Goal: Transaction & Acquisition: Purchase product/service

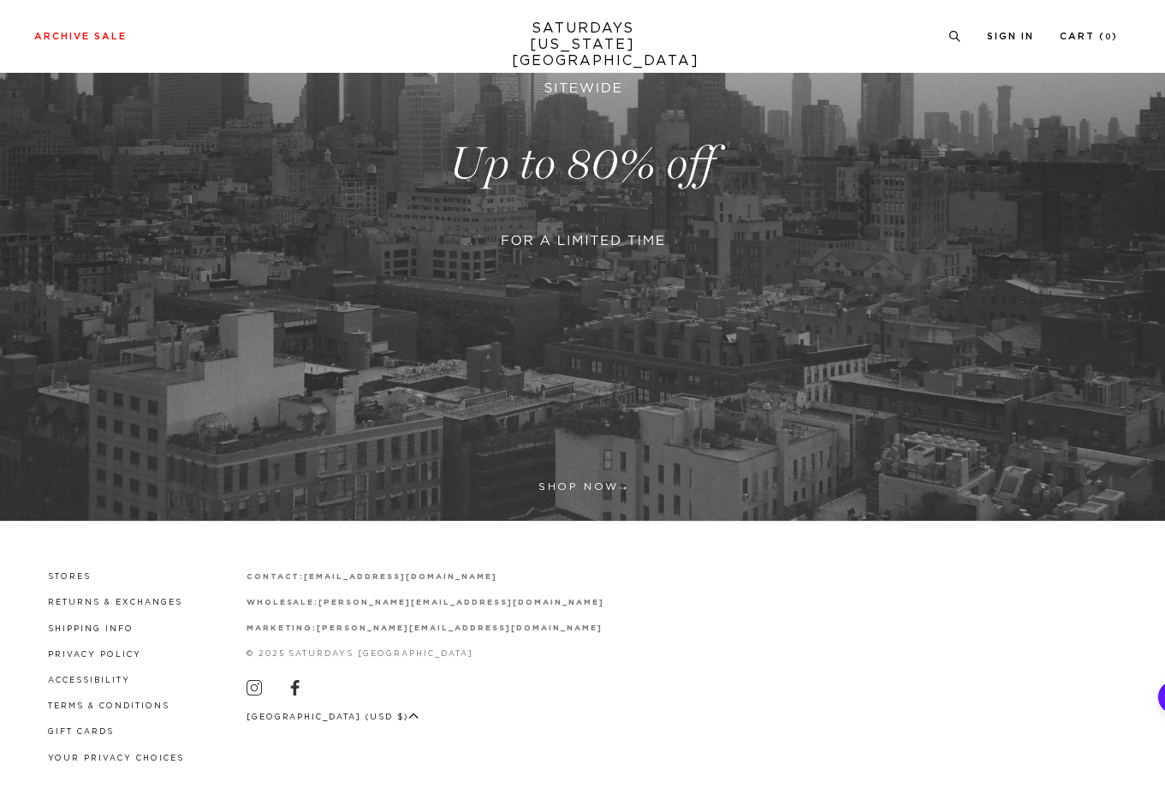
scroll to position [289, 0]
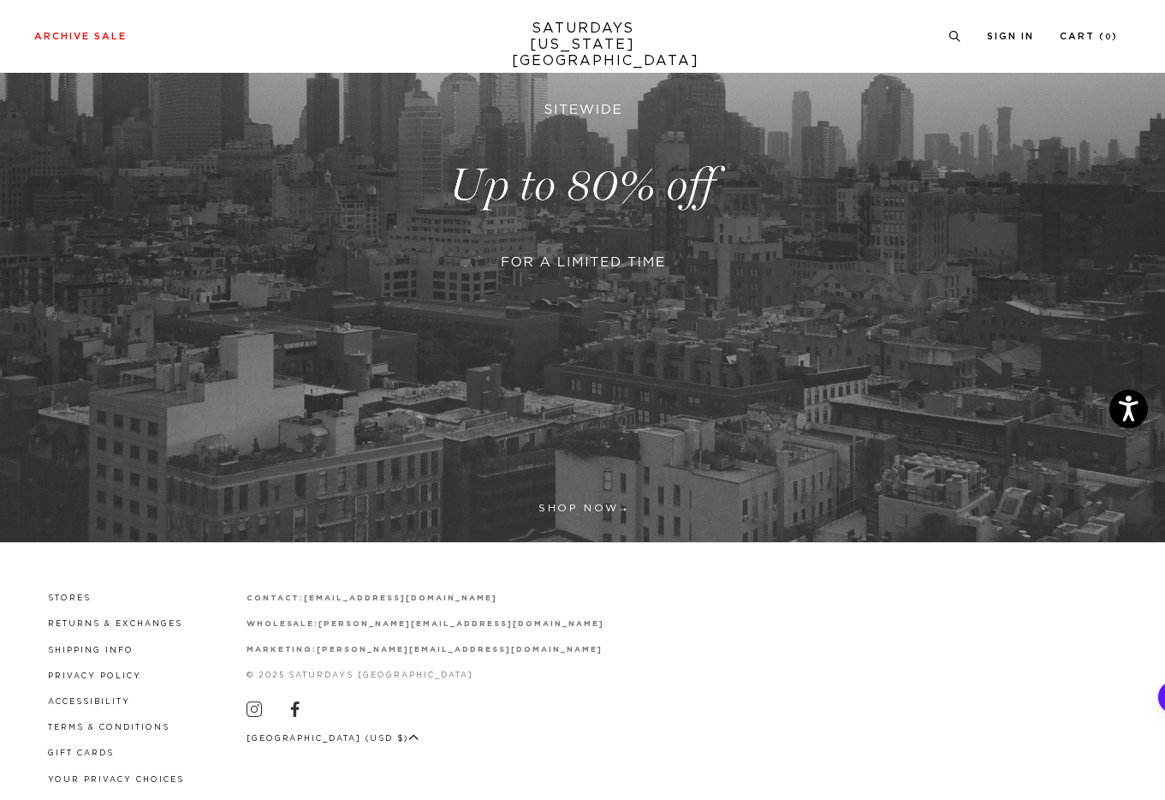
click at [615, 508] on link at bounding box center [582, 185] width 1165 height 713
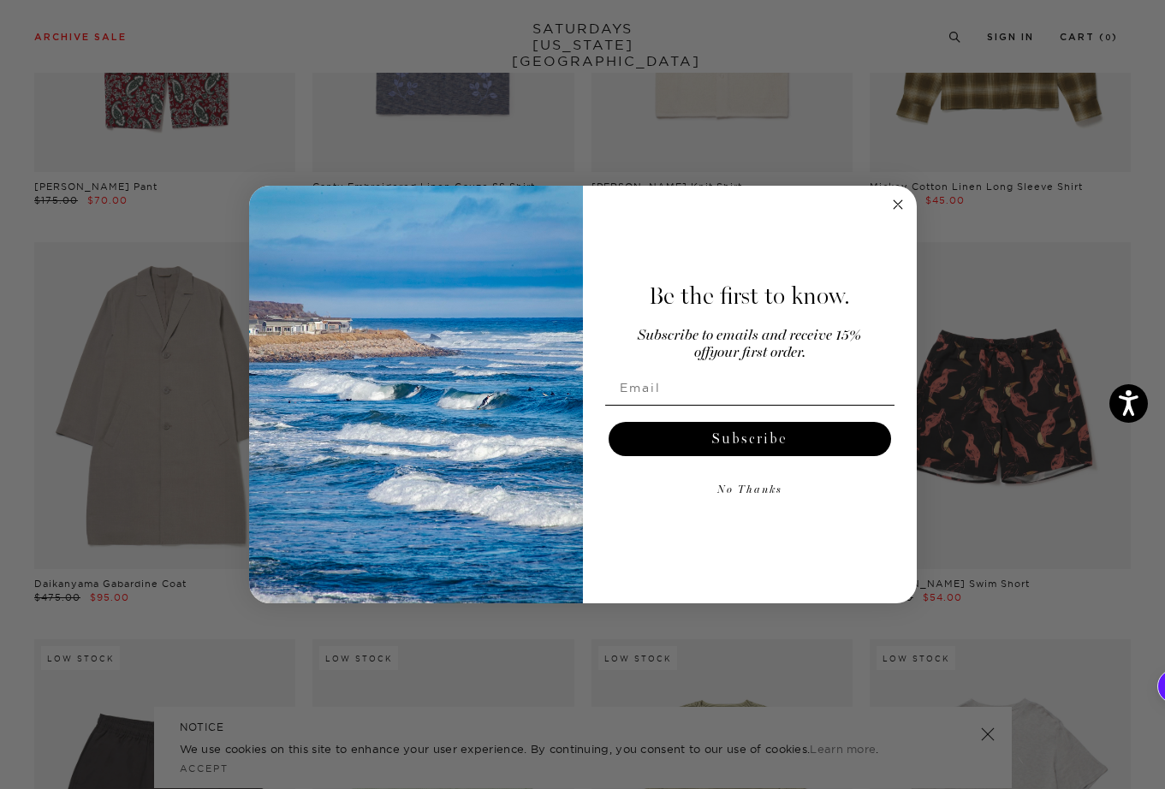
scroll to position [4709, 0]
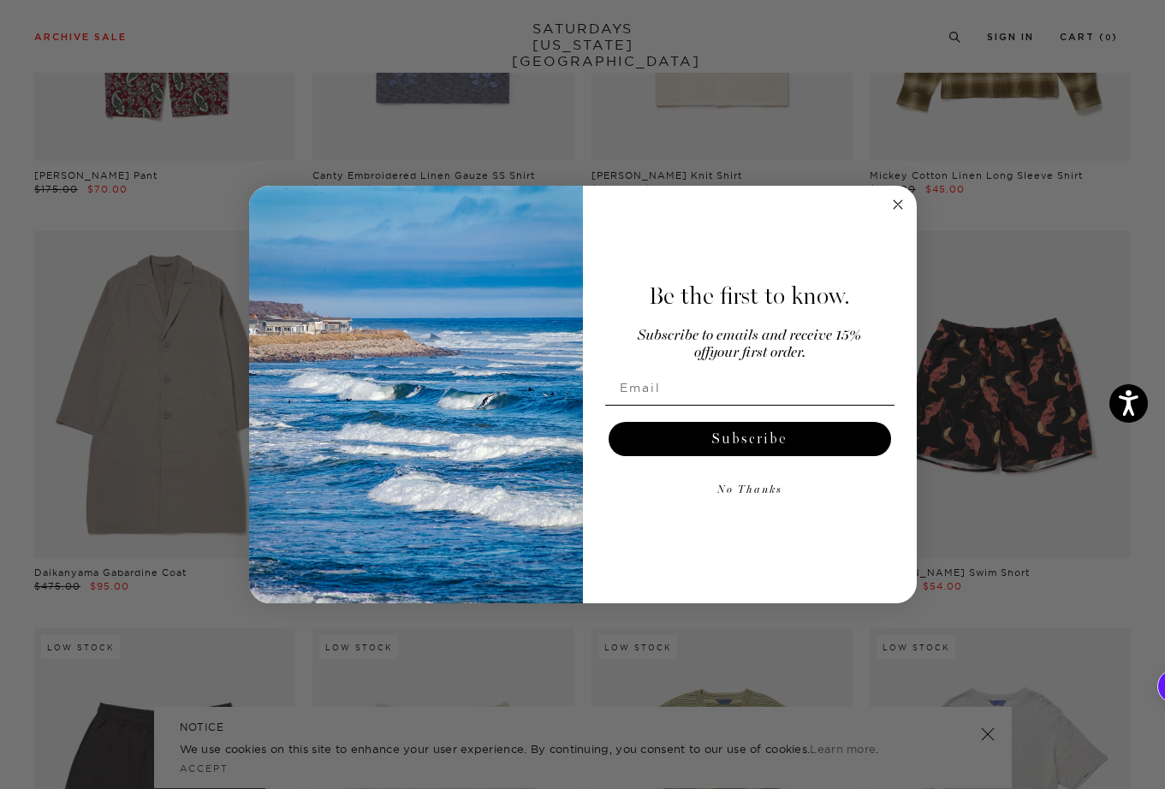
click at [900, 203] on circle "Close dialog" at bounding box center [898, 205] width 20 height 20
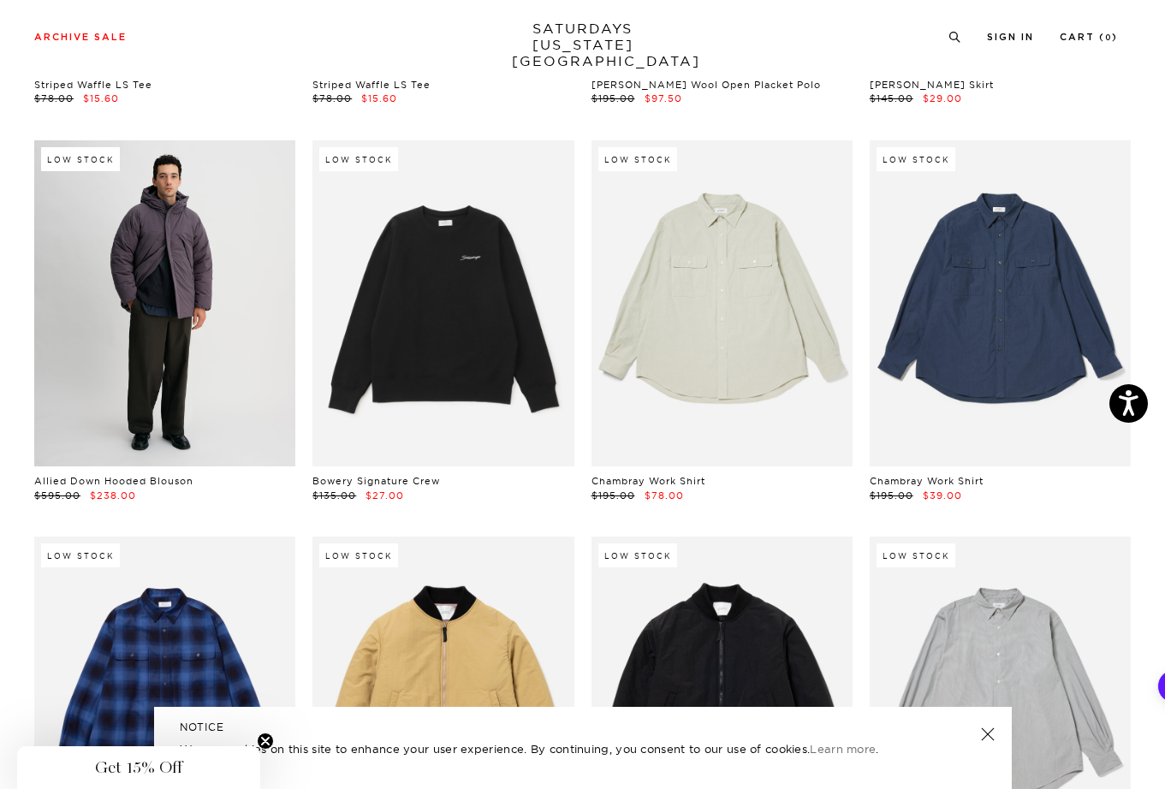
scroll to position [23402, 0]
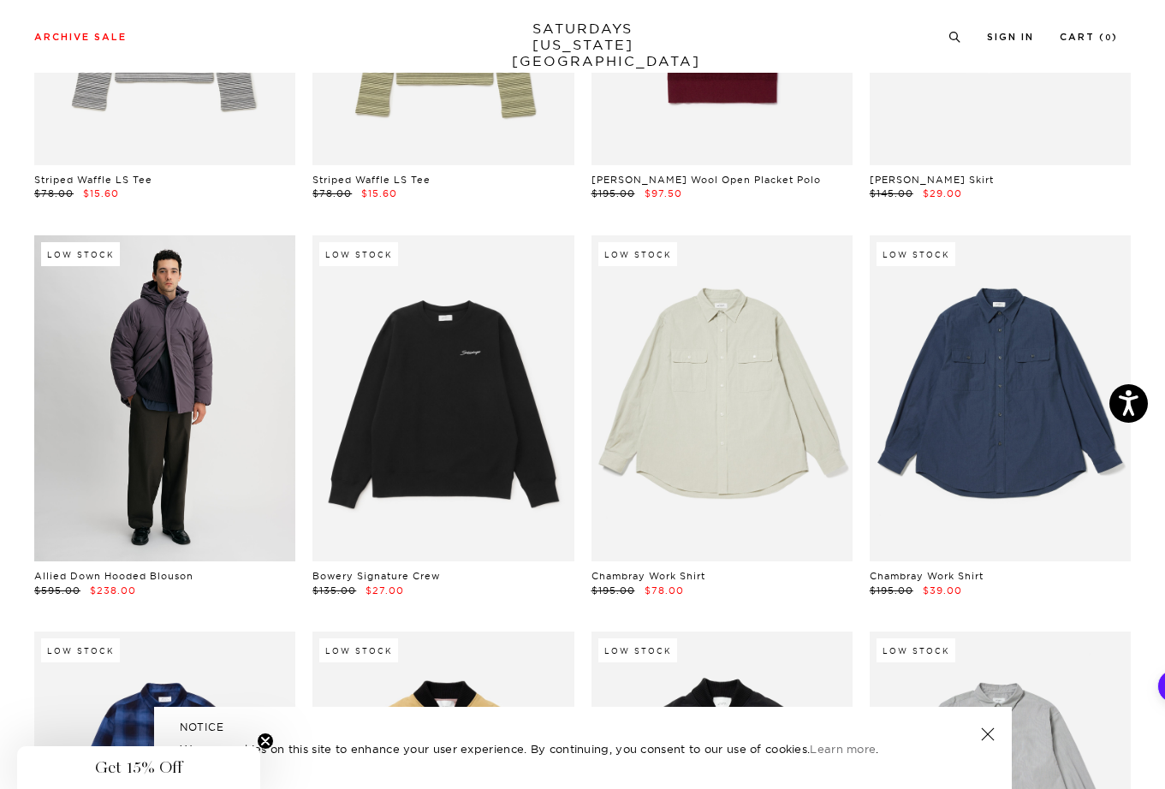
click at [200, 364] on link at bounding box center [164, 398] width 261 height 327
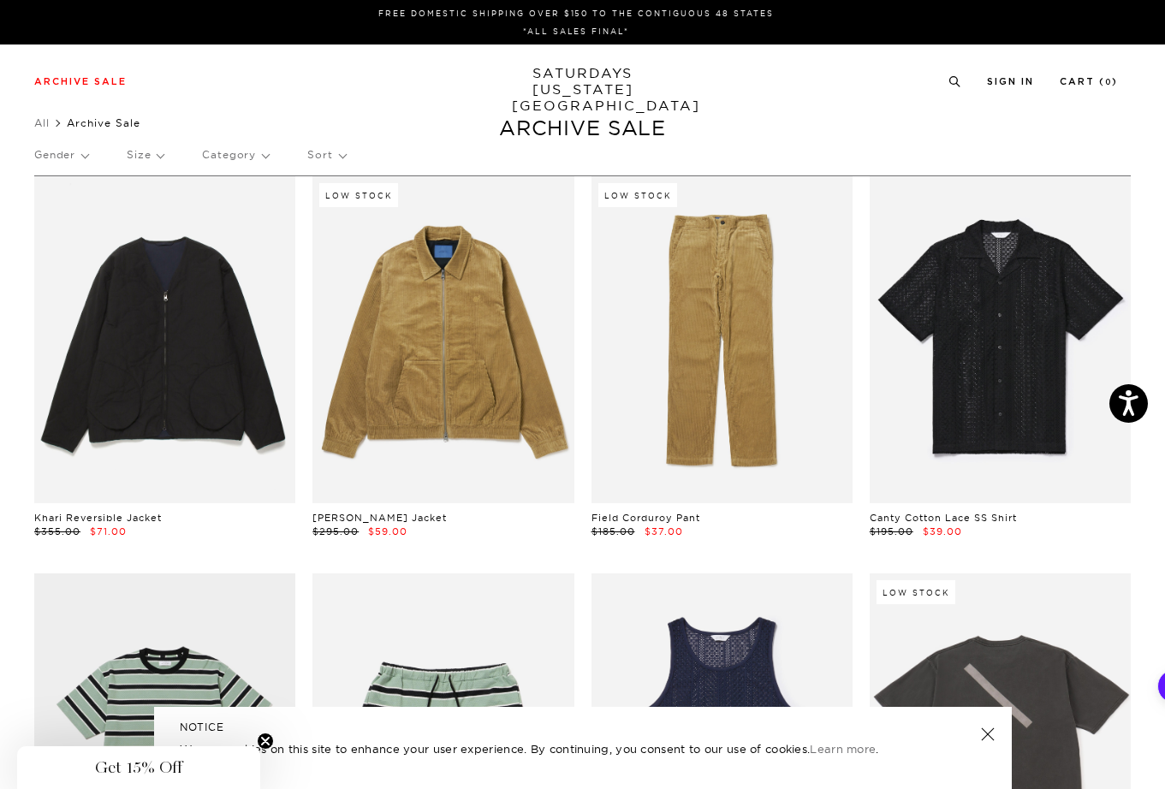
click at [158, 149] on p "Size" at bounding box center [145, 154] width 37 height 39
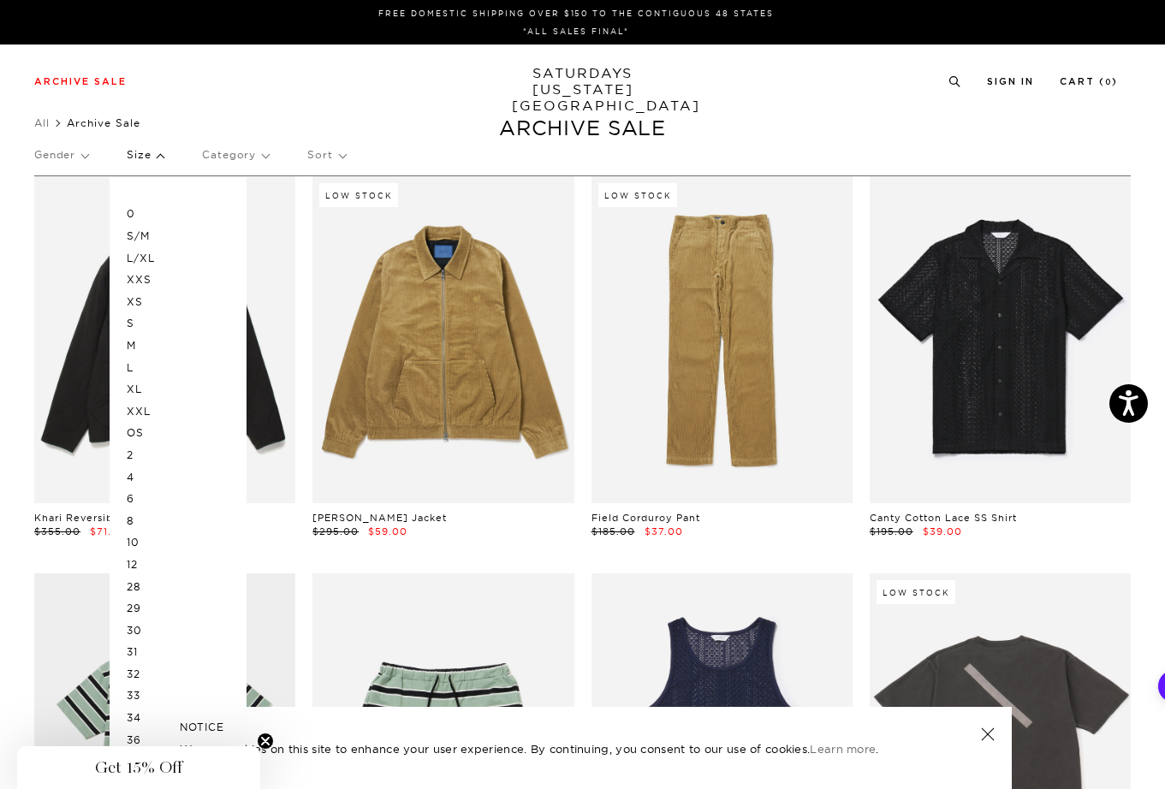
click at [130, 367] on p "L" at bounding box center [178, 368] width 103 height 22
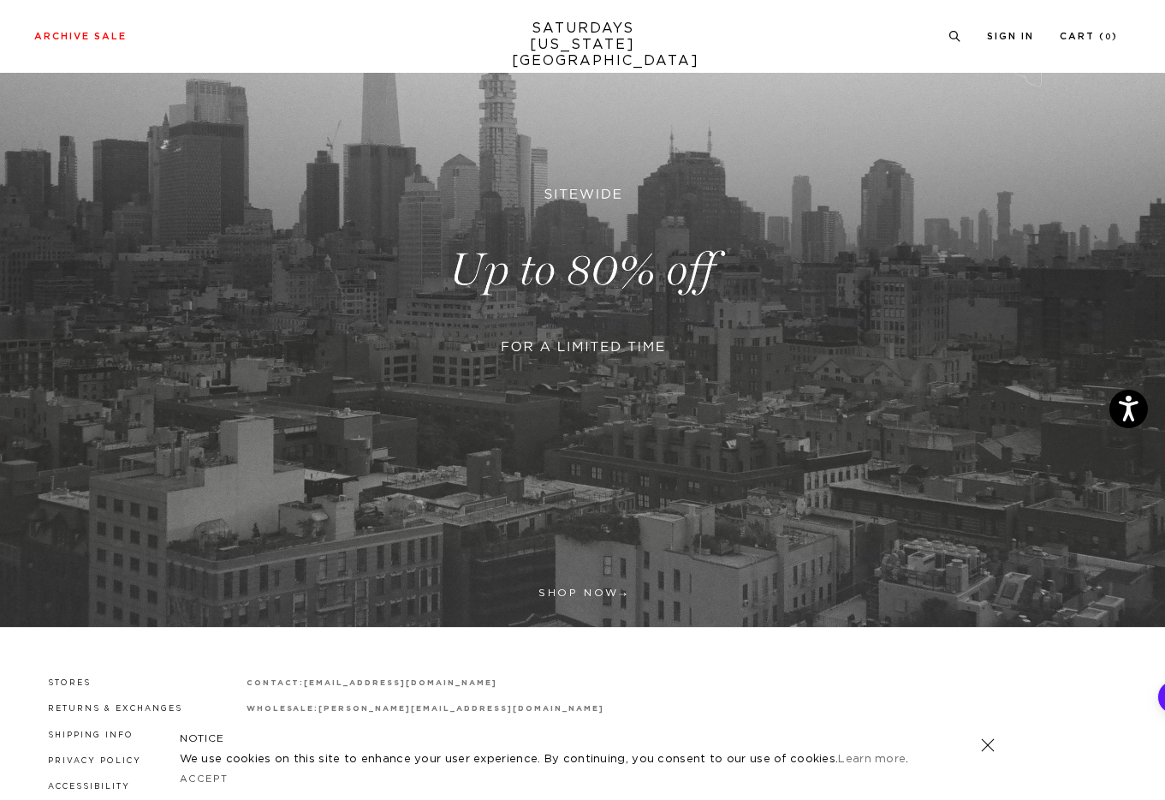
click at [985, 749] on link at bounding box center [987, 745] width 24 height 24
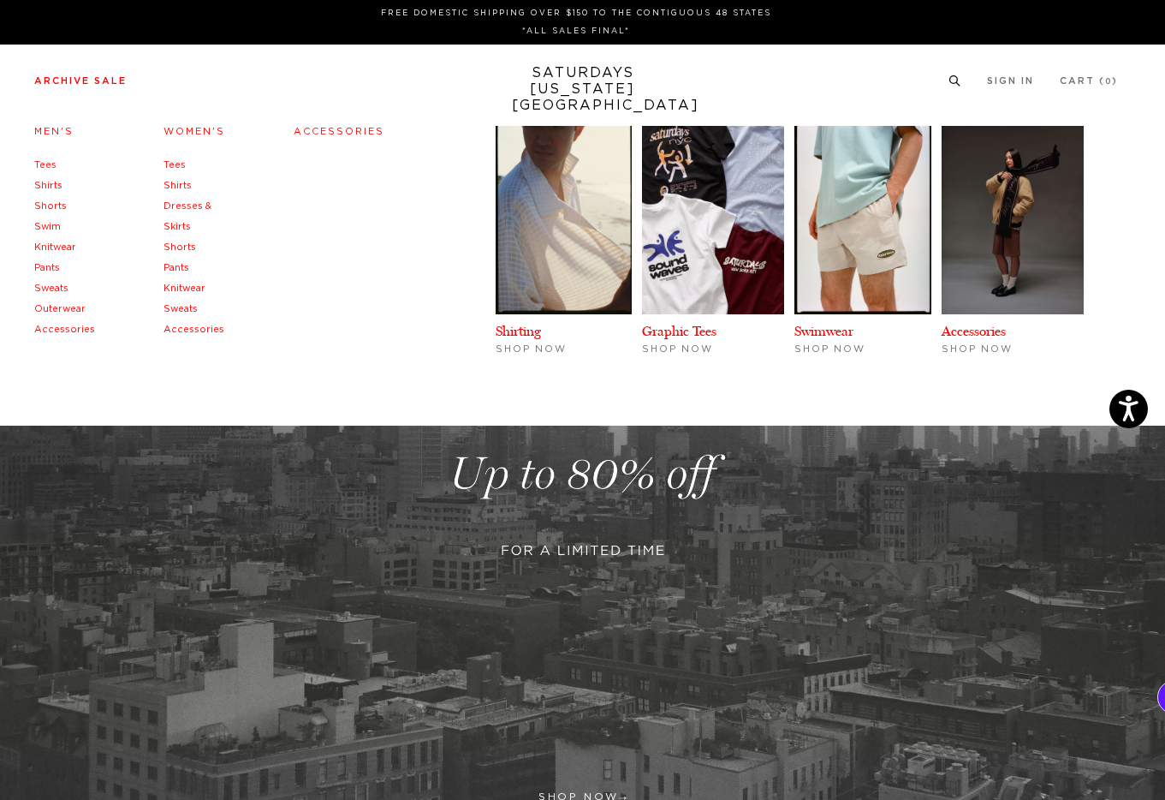
click at [55, 119] on div "Men's Tees Shirts Shorts Swim Knitwear Pants Sweats Outerwear" at bounding box center [582, 271] width 1165 height 308
click at [57, 129] on link "Men's" at bounding box center [53, 131] width 39 height 9
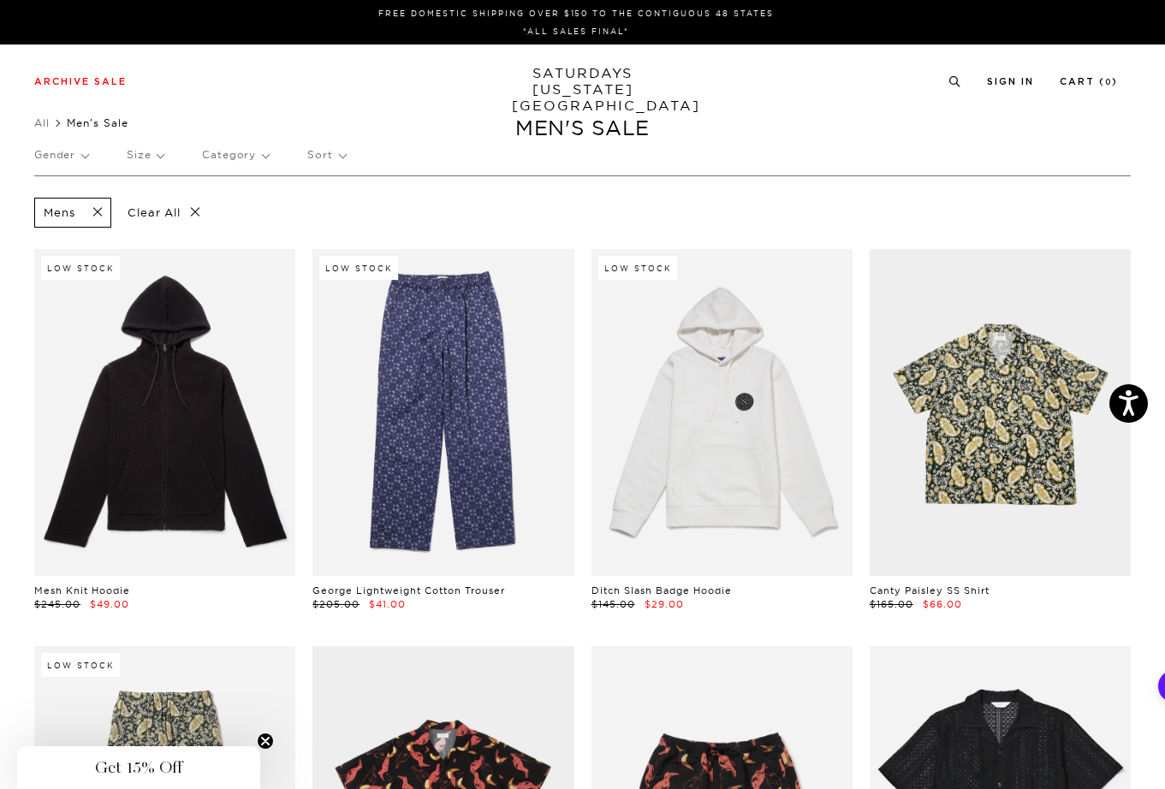
click at [143, 157] on p "Size" at bounding box center [145, 154] width 37 height 39
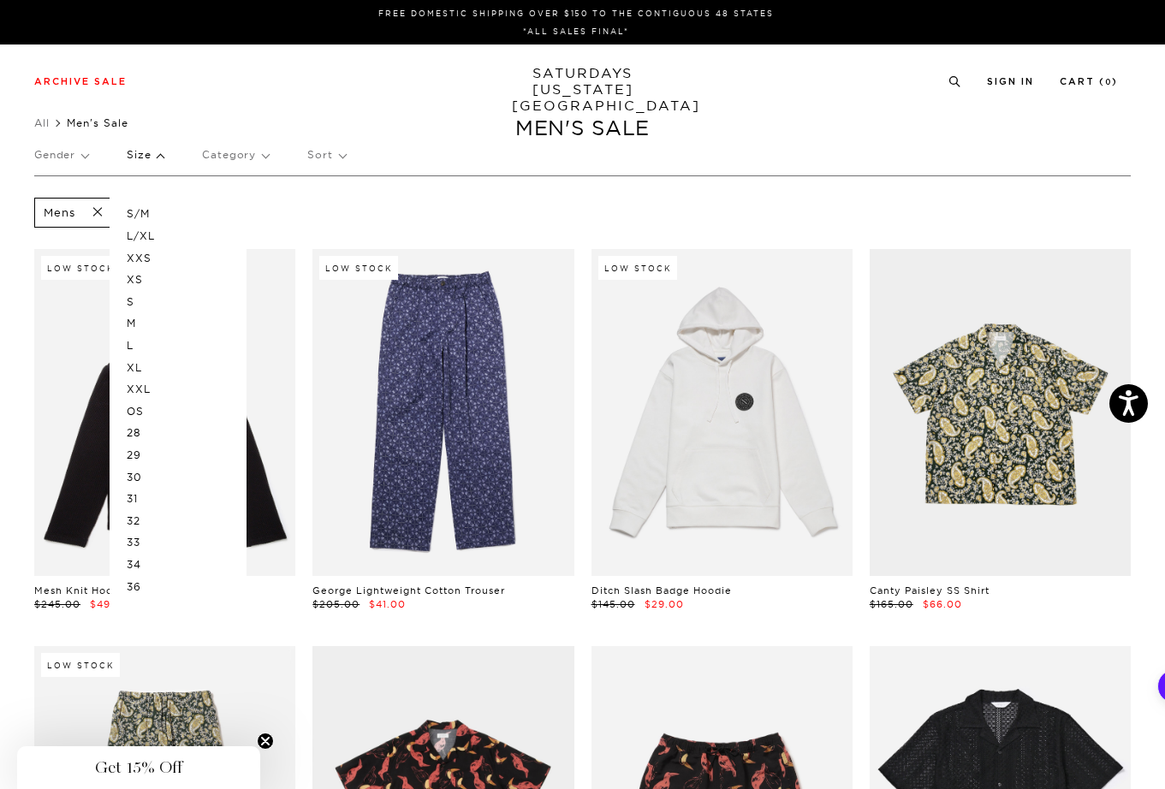
click at [134, 341] on p "L" at bounding box center [178, 346] width 103 height 22
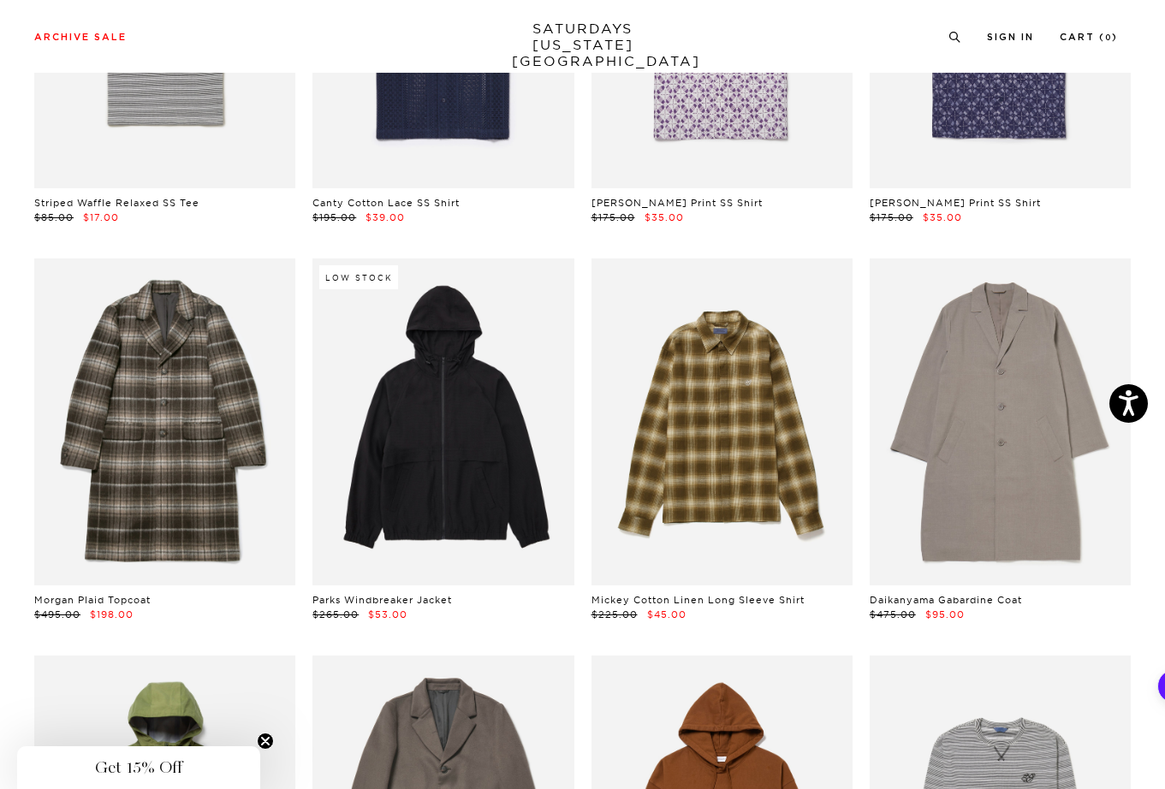
scroll to position [2431, 0]
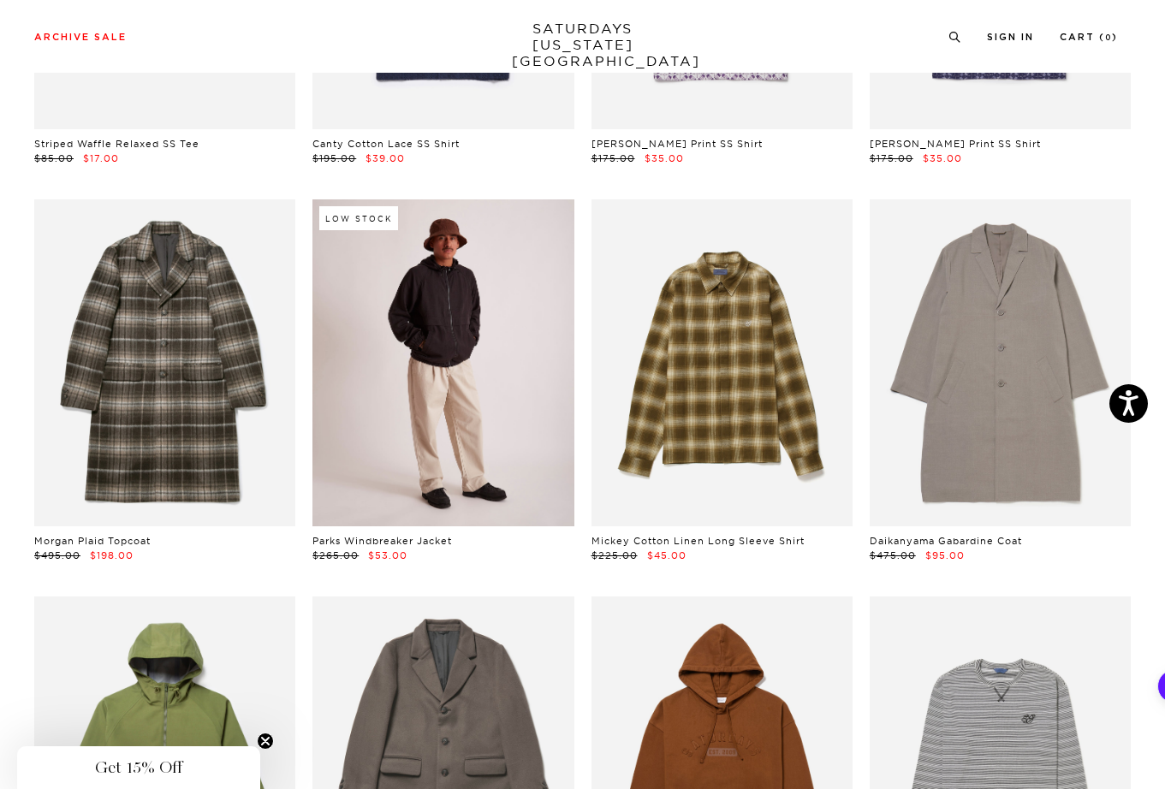
click at [474, 420] on link at bounding box center [443, 363] width 261 height 327
